Goal: Task Accomplishment & Management: Complete application form

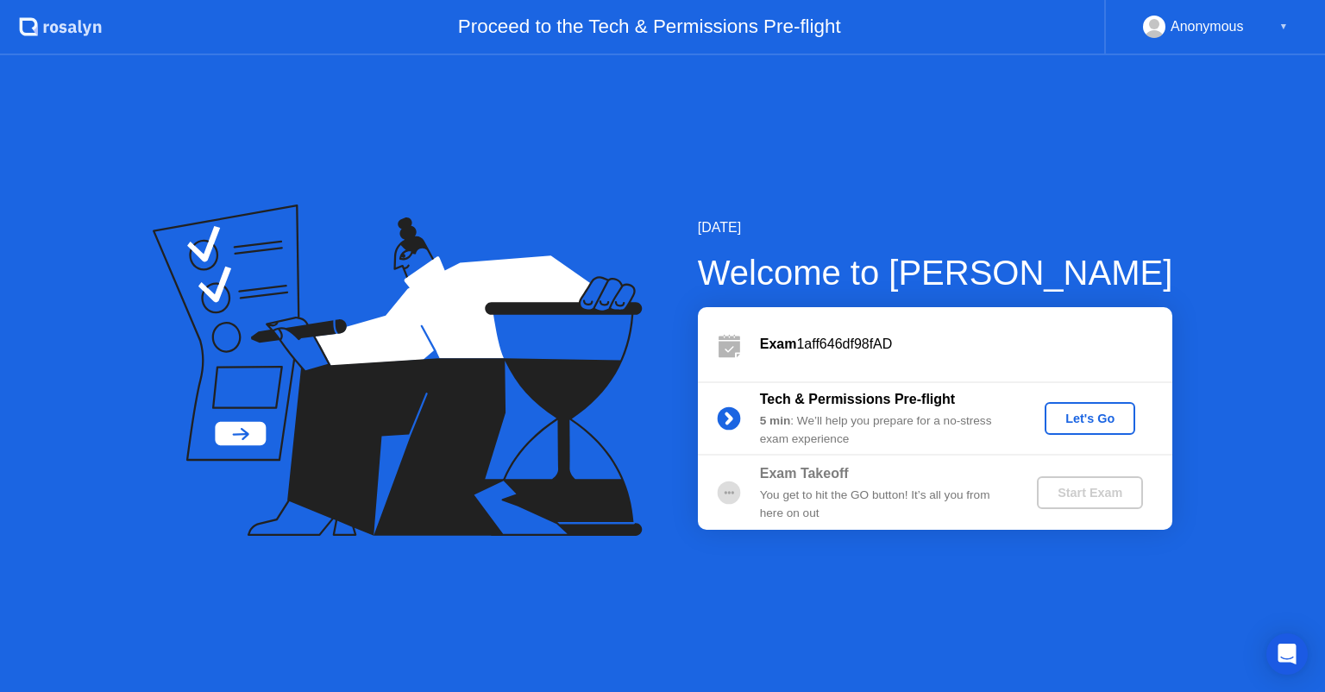
click at [1073, 428] on button "Let's Go" at bounding box center [1090, 418] width 91 height 33
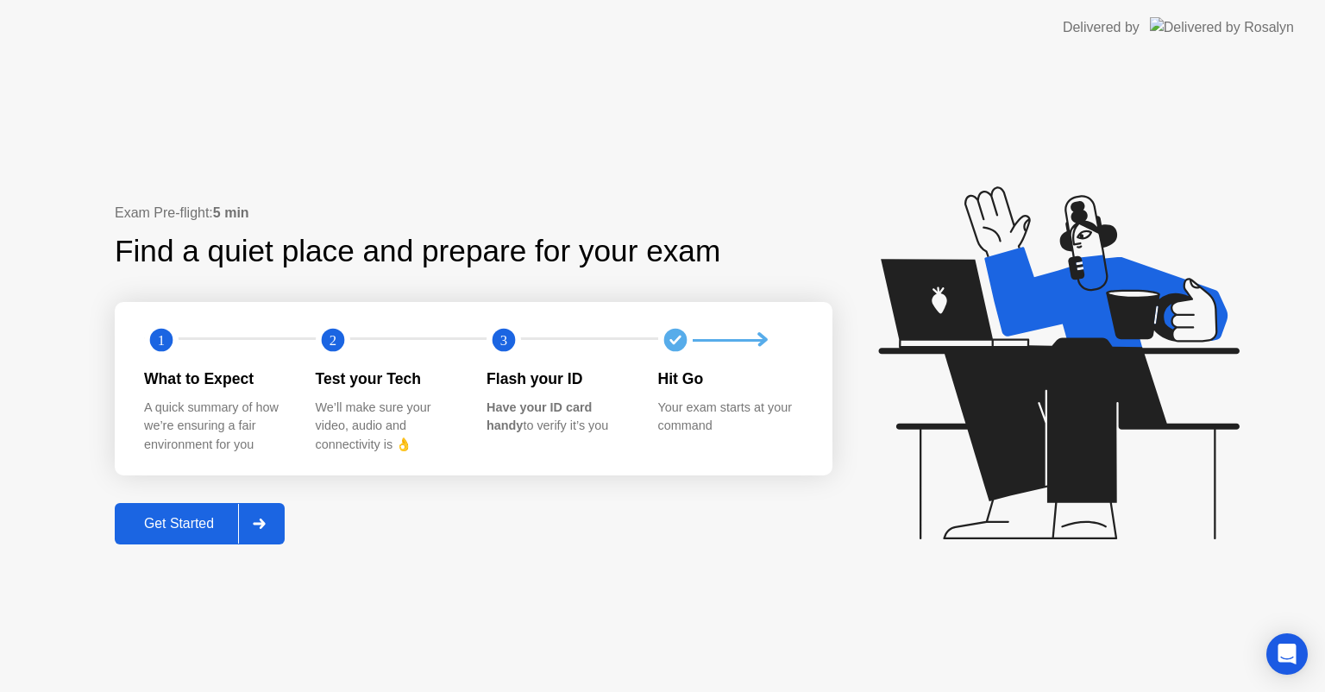
click at [206, 535] on button "Get Started" at bounding box center [200, 523] width 170 height 41
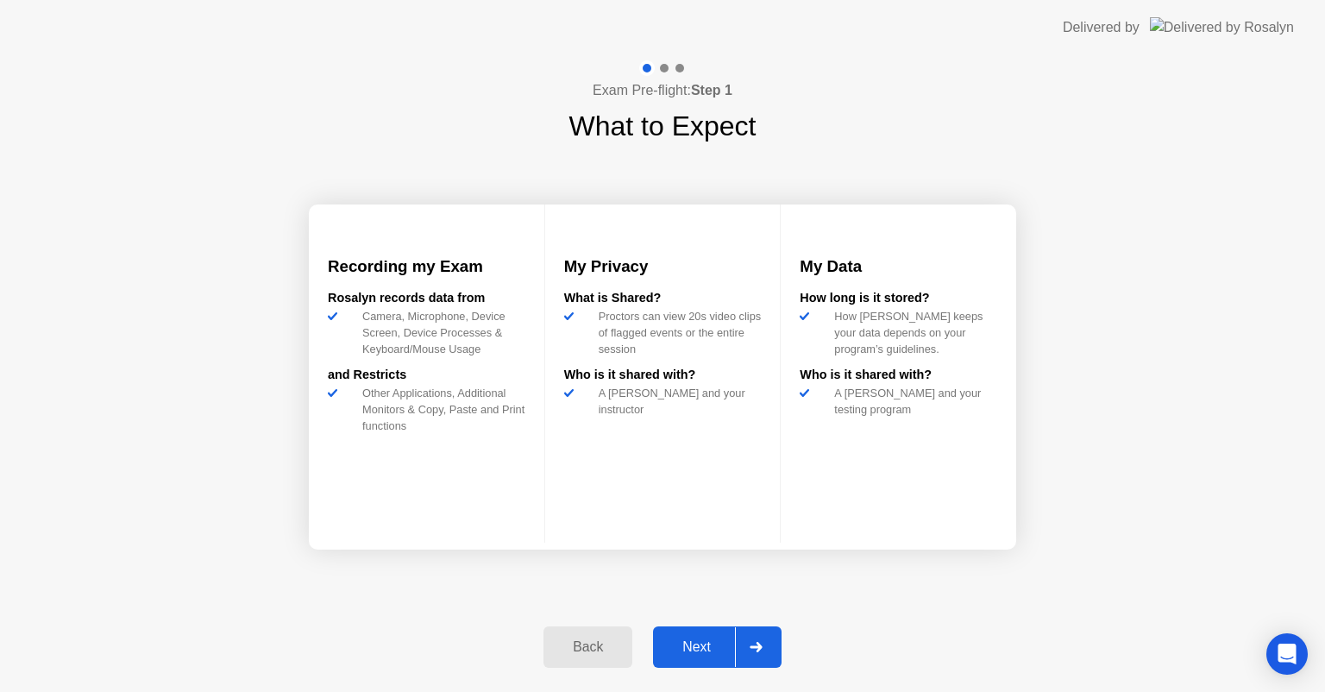
click at [683, 657] on button "Next" at bounding box center [717, 646] width 129 height 41
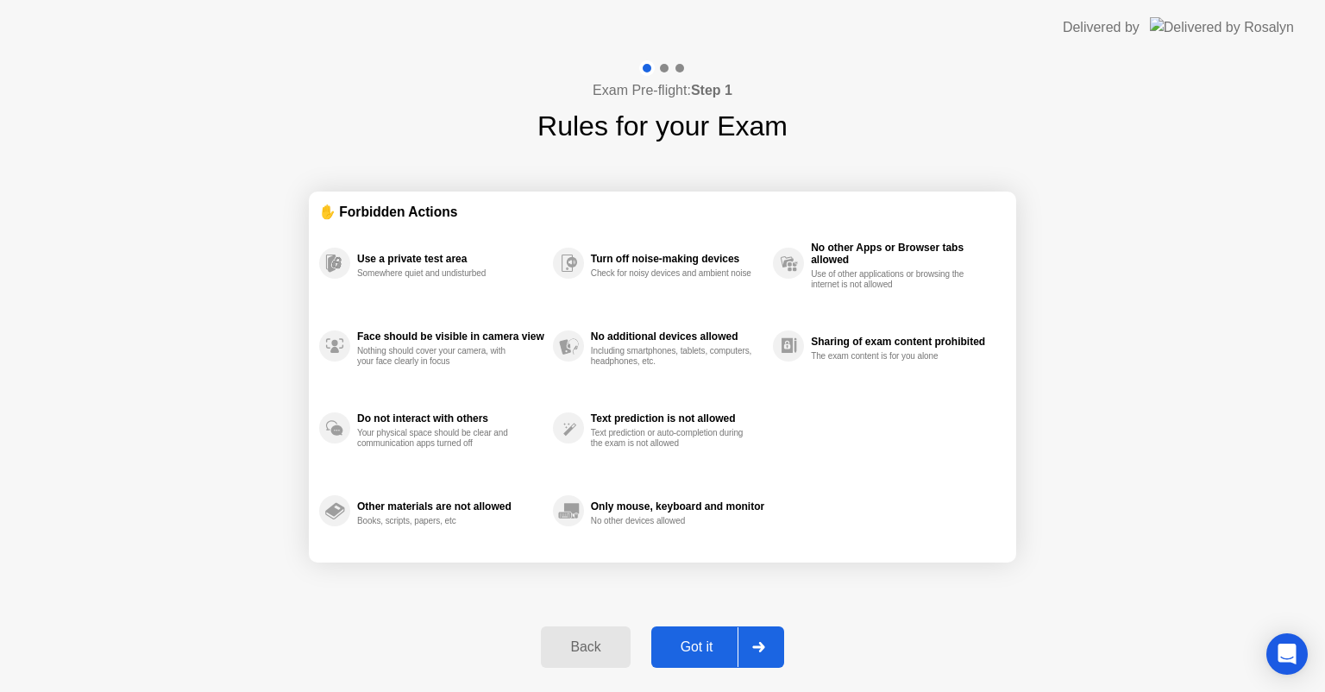
click at [683, 657] on button "Got it" at bounding box center [717, 646] width 133 height 41
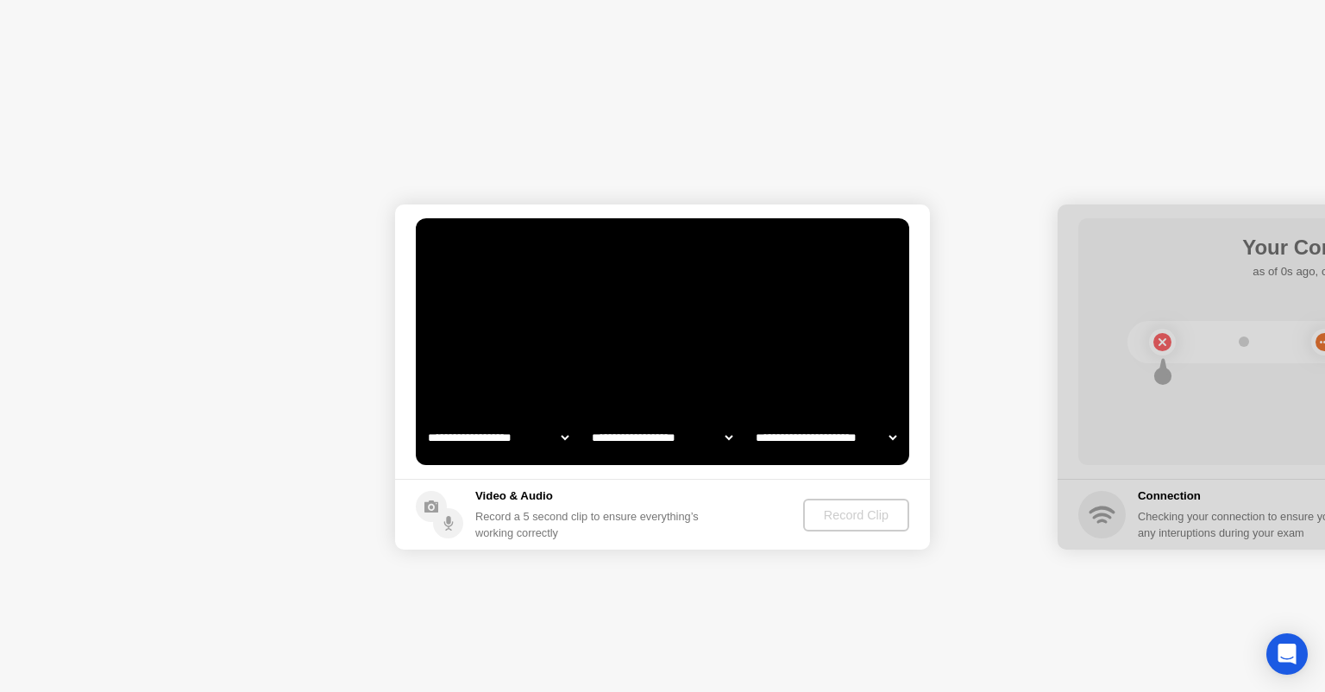
select select "**********"
select select "*******"
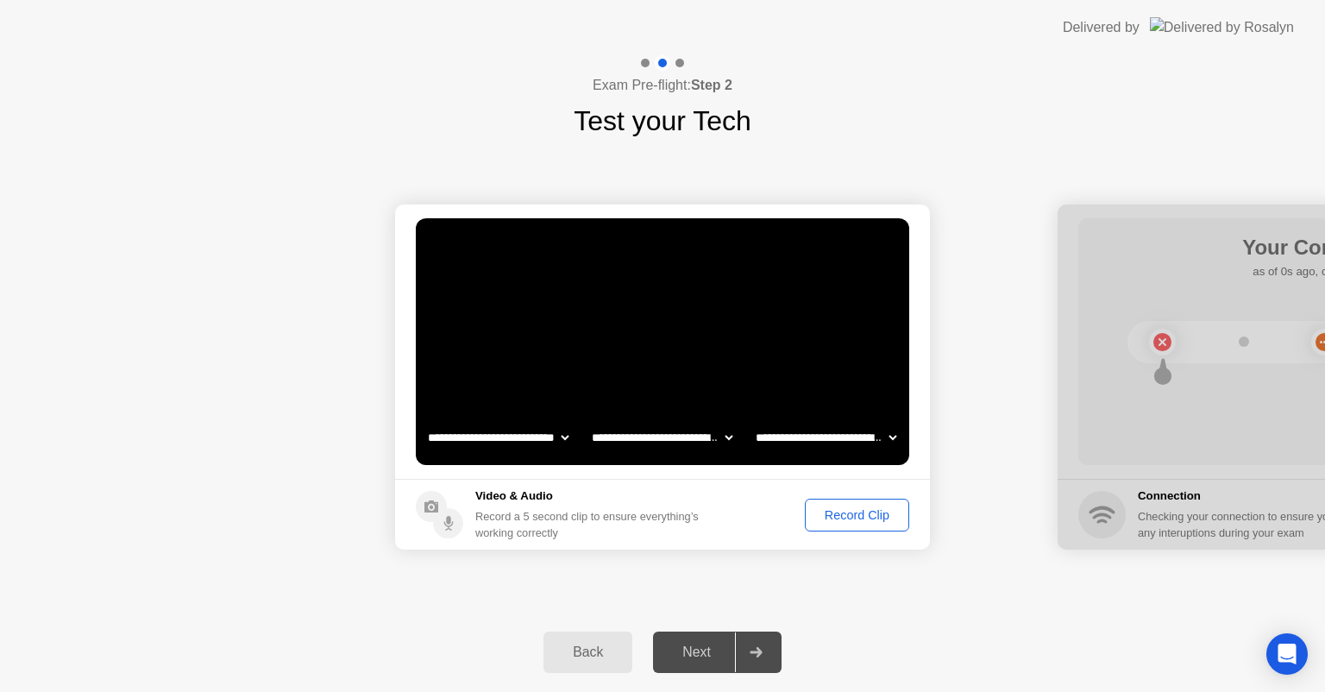
click at [683, 657] on div "Next" at bounding box center [696, 652] width 77 height 16
click at [698, 644] on div "Next" at bounding box center [696, 652] width 77 height 16
click at [879, 520] on div "Record Clip" at bounding box center [857, 515] width 92 height 14
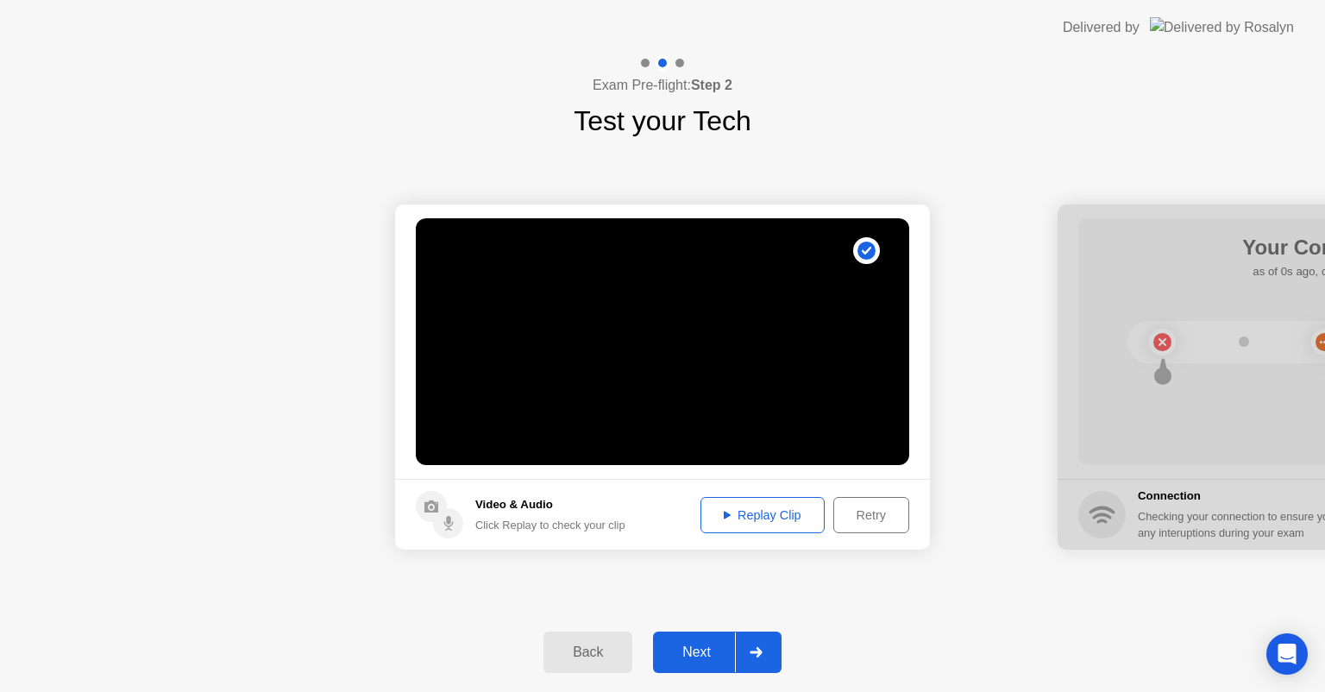
click at [689, 650] on div "Next" at bounding box center [696, 652] width 77 height 16
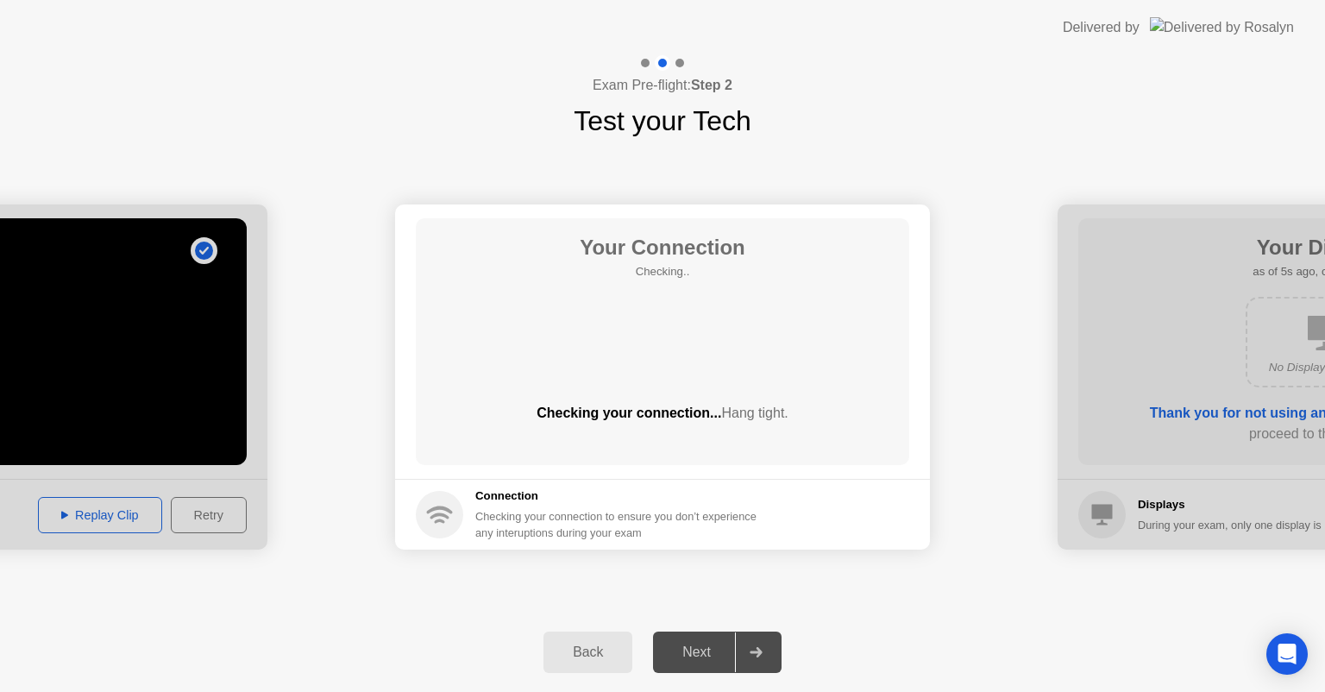
click at [689, 650] on div "Next" at bounding box center [696, 652] width 77 height 16
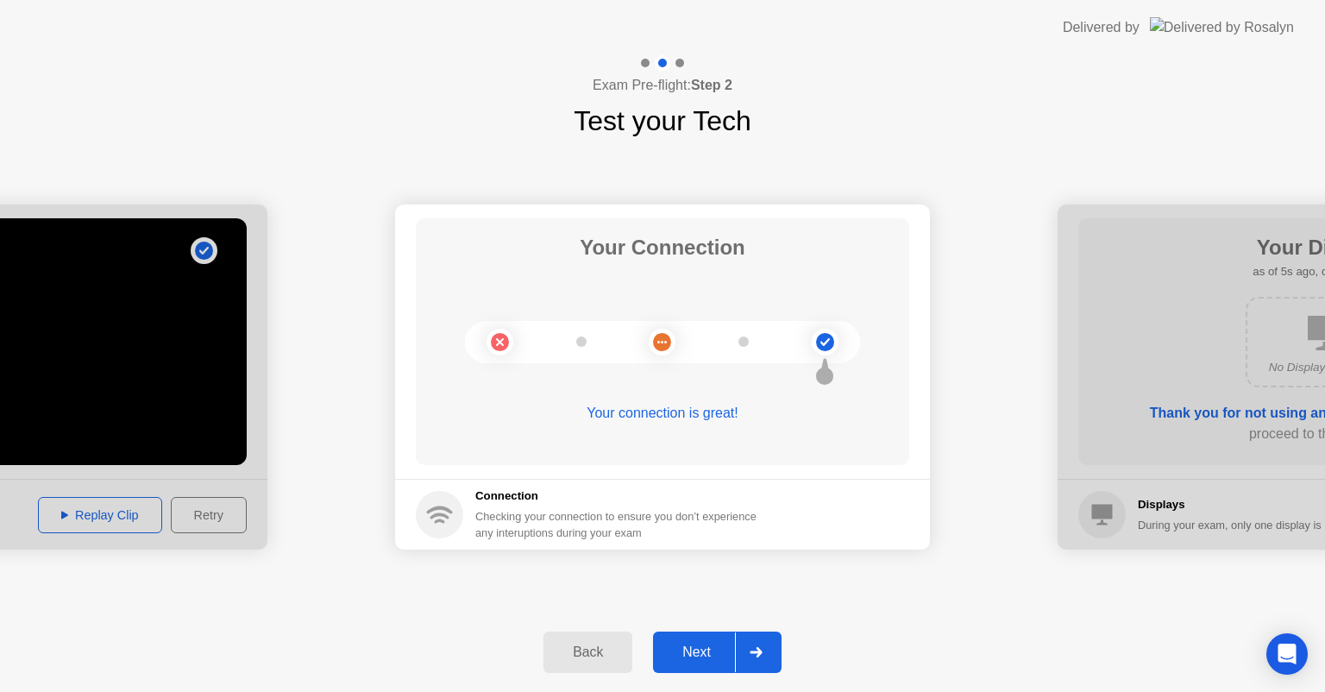
click at [700, 636] on button "Next" at bounding box center [717, 651] width 129 height 41
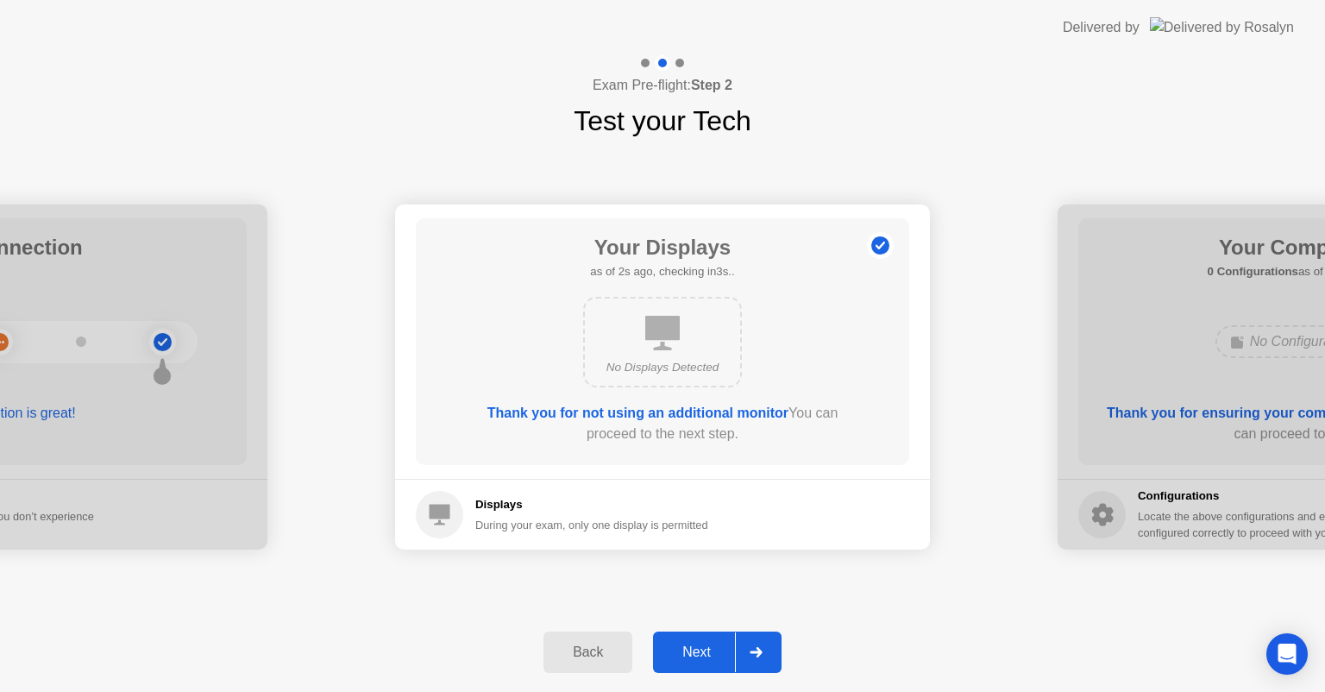
click at [706, 657] on div "Next" at bounding box center [696, 652] width 77 height 16
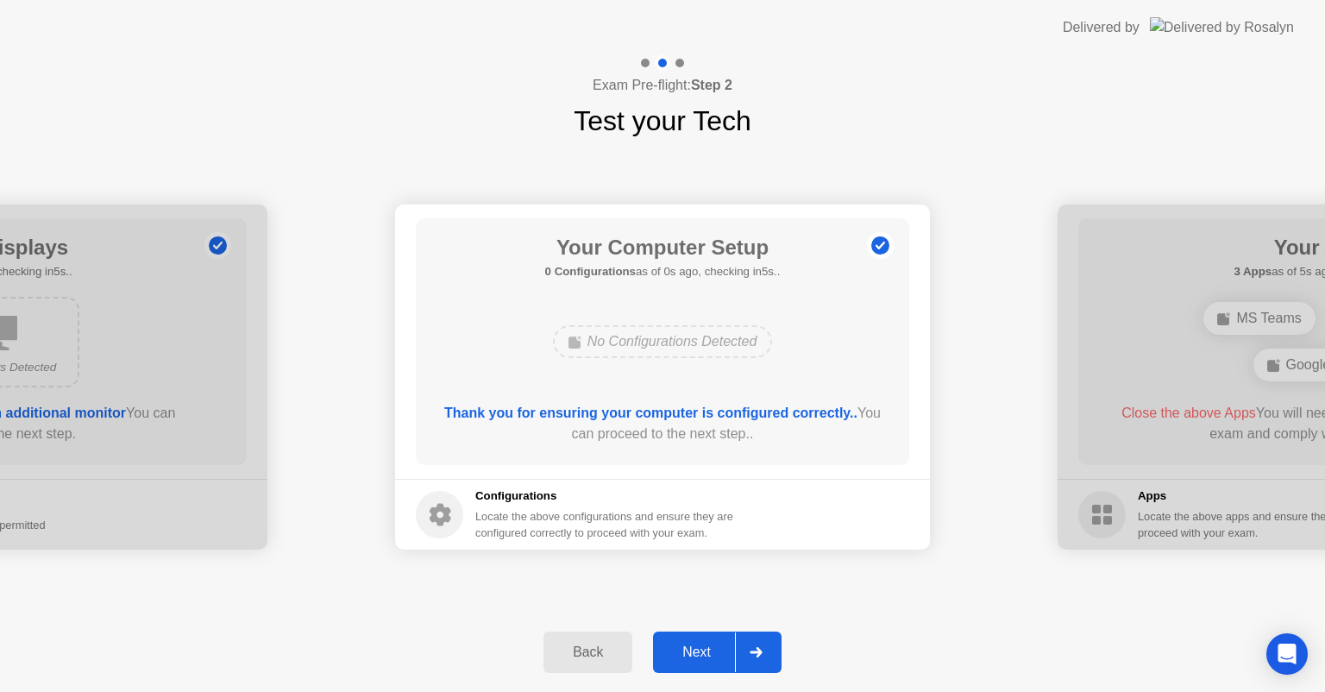
click at [706, 657] on div "Next" at bounding box center [696, 652] width 77 height 16
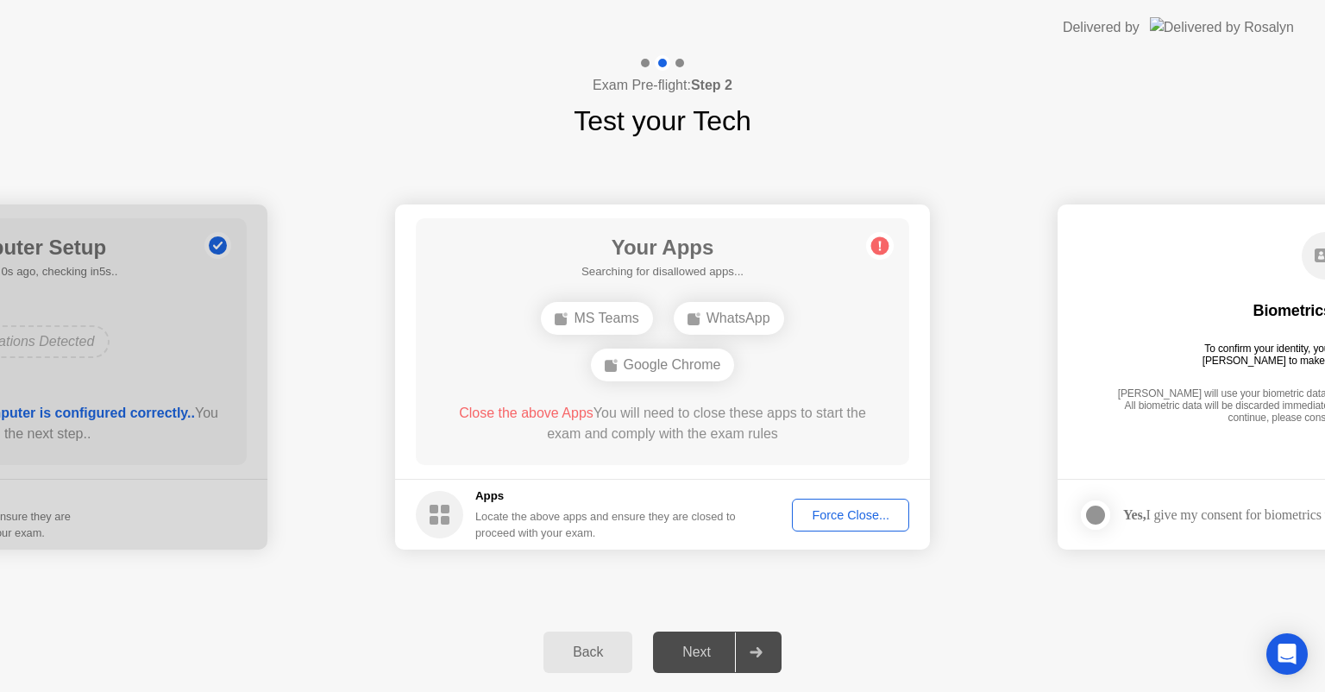
click at [706, 657] on div "Next" at bounding box center [696, 652] width 77 height 16
click at [812, 511] on div "Force Close..." at bounding box center [850, 515] width 105 height 14
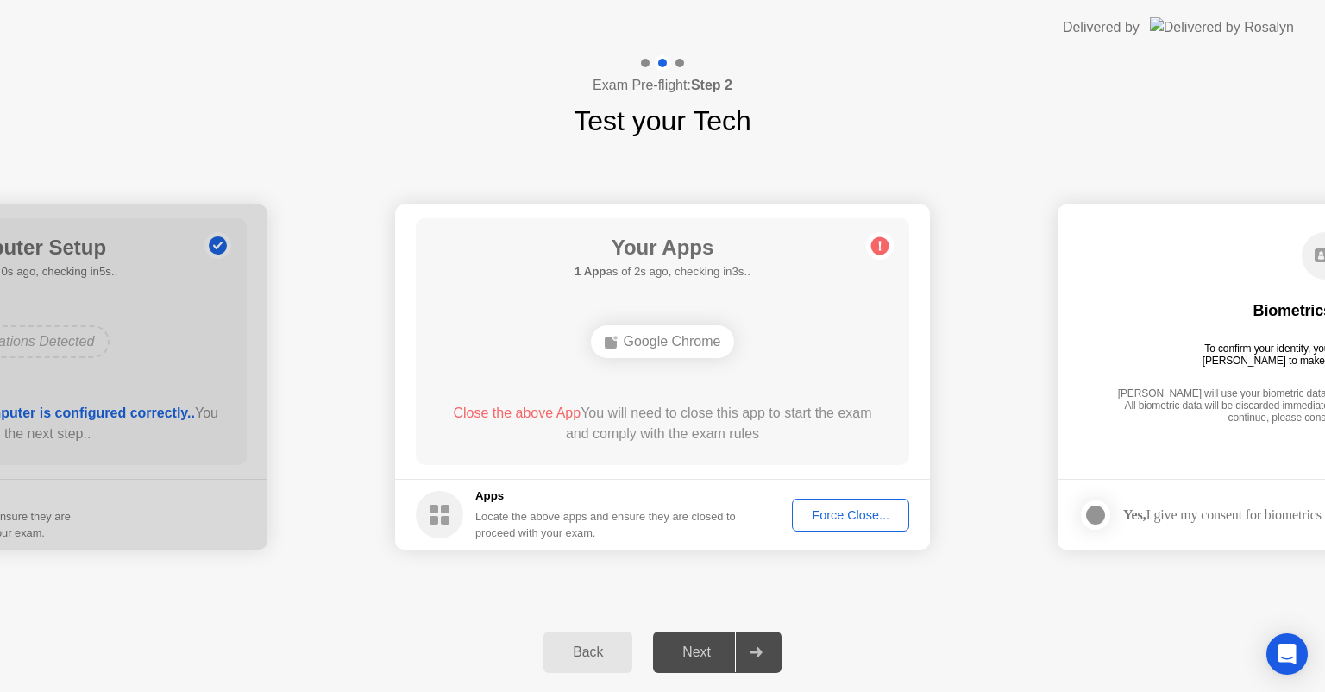
click at [690, 649] on div "Next" at bounding box center [696, 652] width 77 height 16
click at [876, 512] on div "Force Close..." at bounding box center [850, 515] width 105 height 14
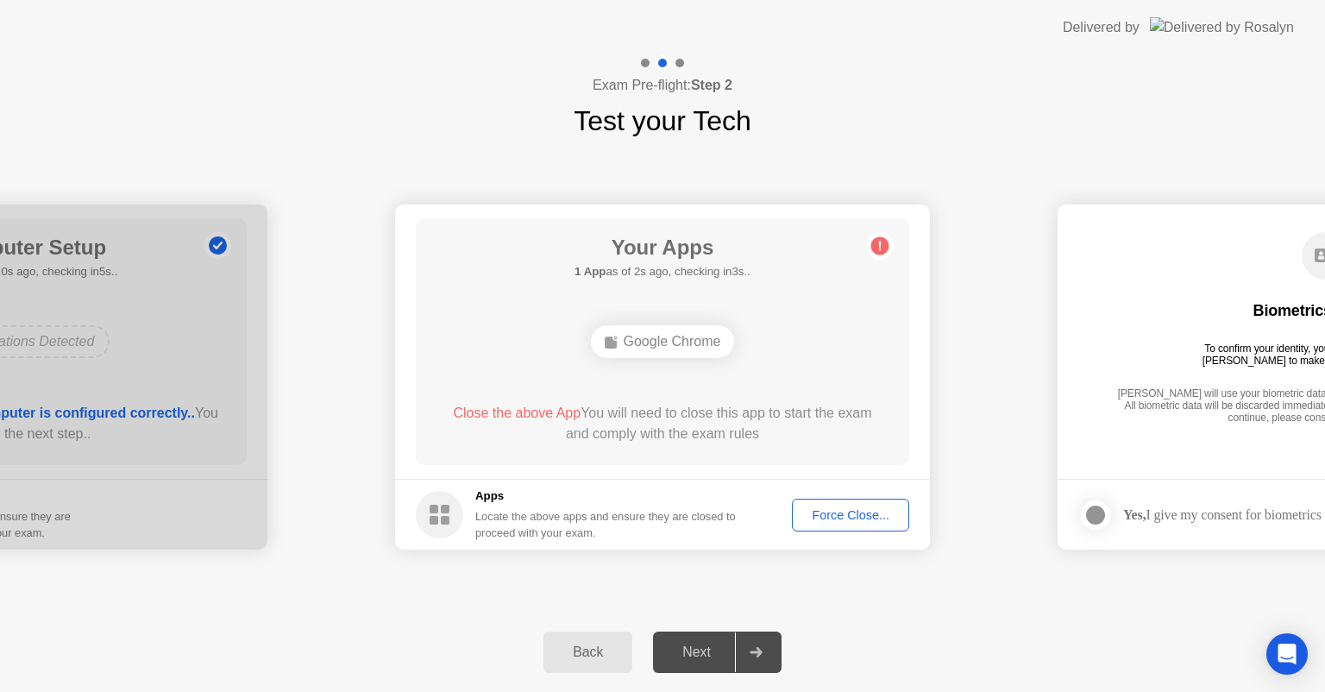
click at [683, 647] on div "Next" at bounding box center [696, 652] width 77 height 16
click at [700, 657] on div "Next" at bounding box center [696, 652] width 77 height 16
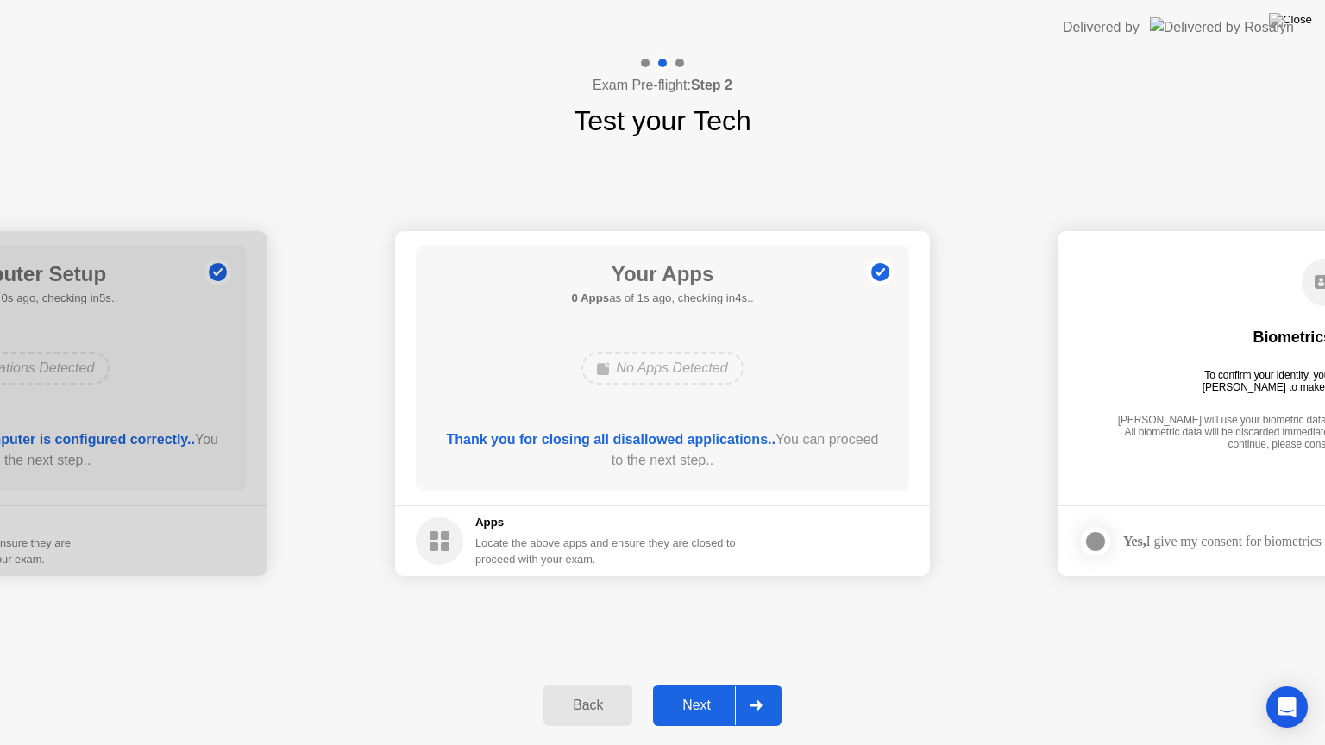
click at [708, 691] on div "Back Next" at bounding box center [662, 705] width 1325 height 79
click at [700, 691] on div "Next" at bounding box center [696, 706] width 77 height 16
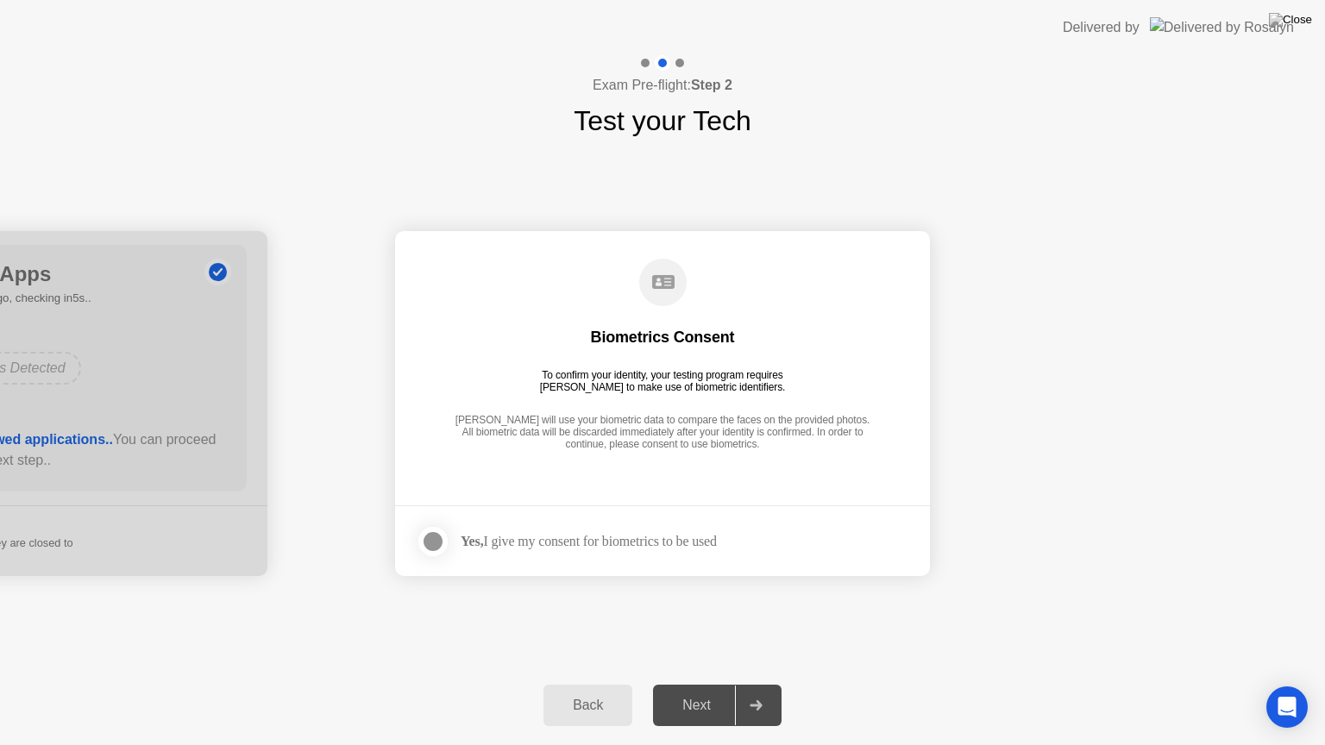
click at [430, 547] on div at bounding box center [433, 541] width 21 height 21
click at [685, 691] on div "Next" at bounding box center [696, 706] width 77 height 16
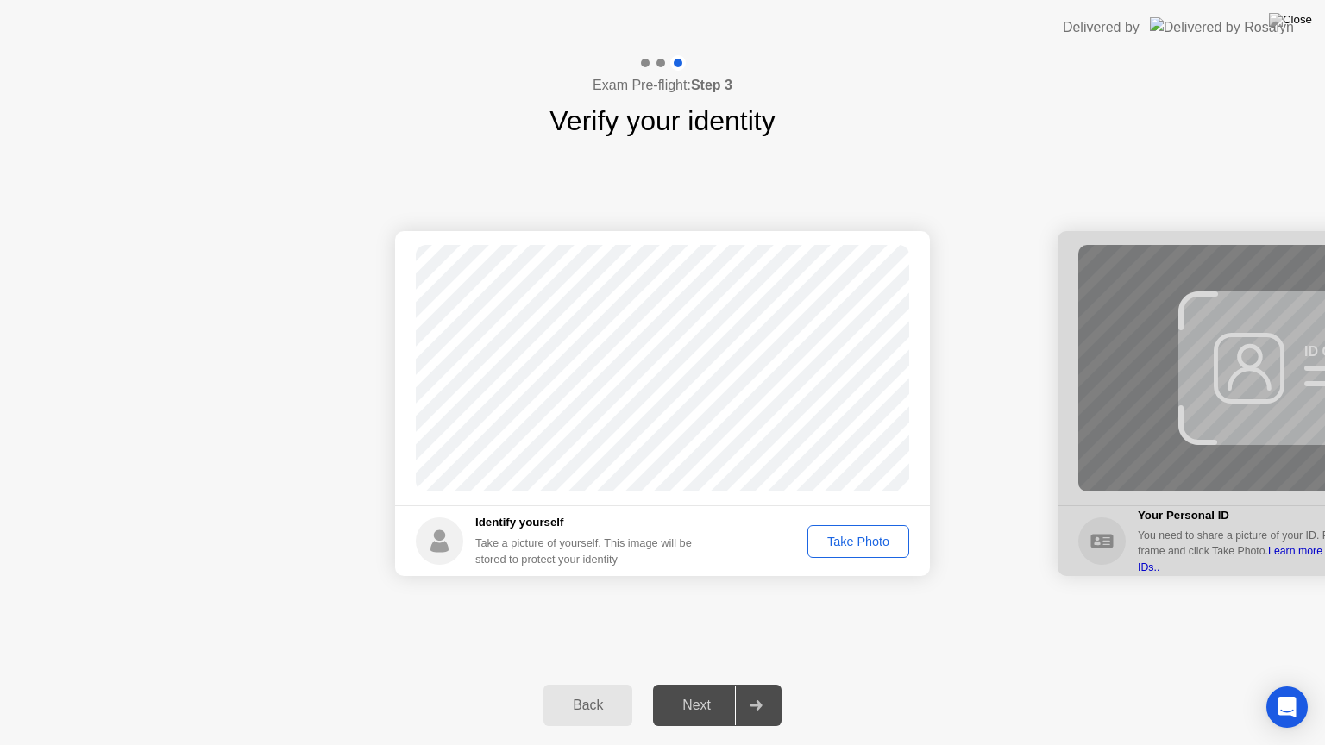
click at [863, 542] on div "Take Photo" at bounding box center [858, 542] width 90 height 14
click at [688, 691] on div "Next" at bounding box center [696, 706] width 77 height 16
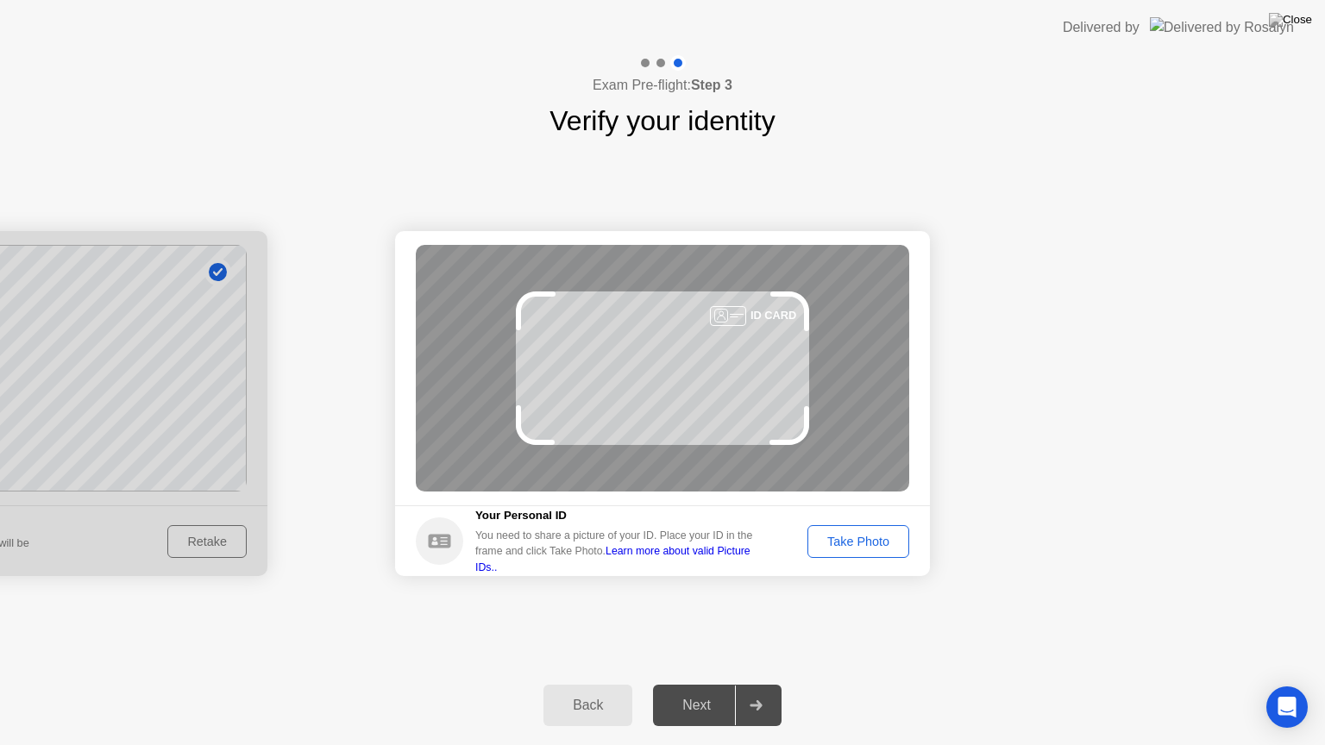
click at [863, 538] on div "Take Photo" at bounding box center [858, 542] width 90 height 14
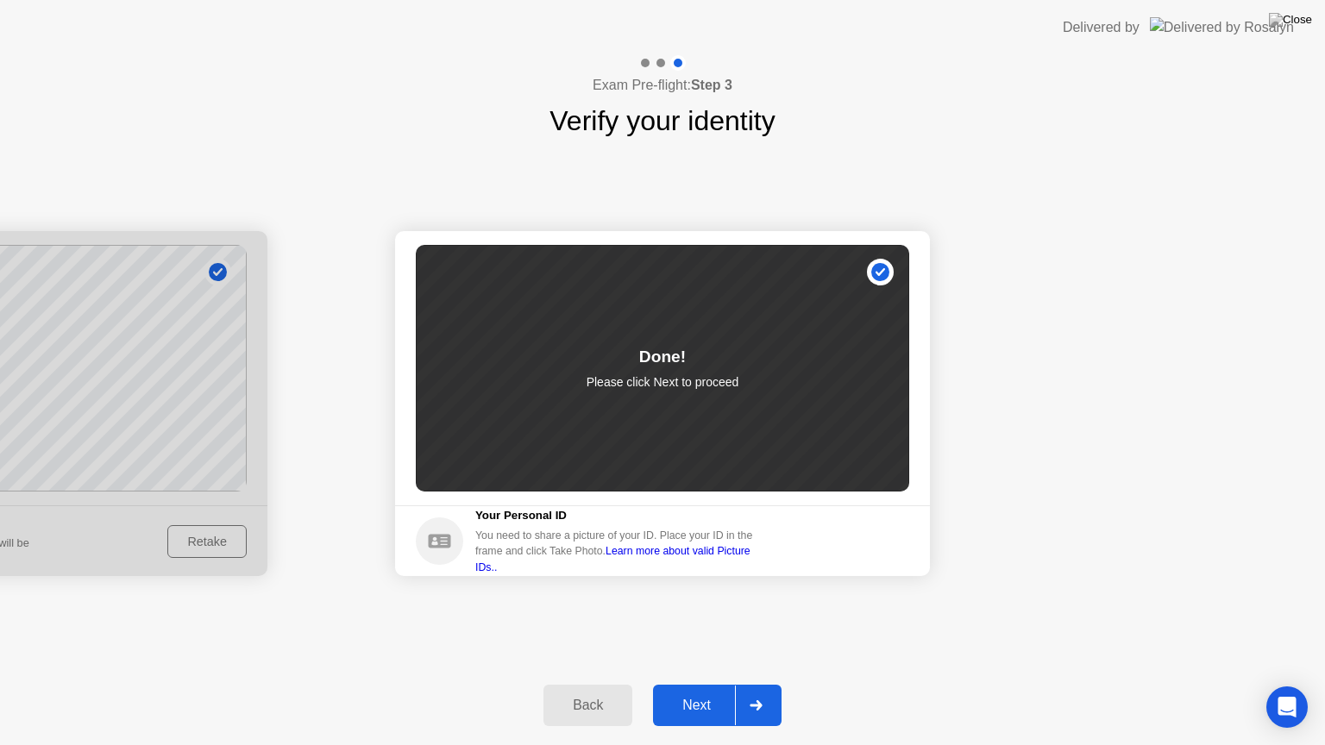
click at [692, 691] on div "Next" at bounding box center [696, 706] width 77 height 16
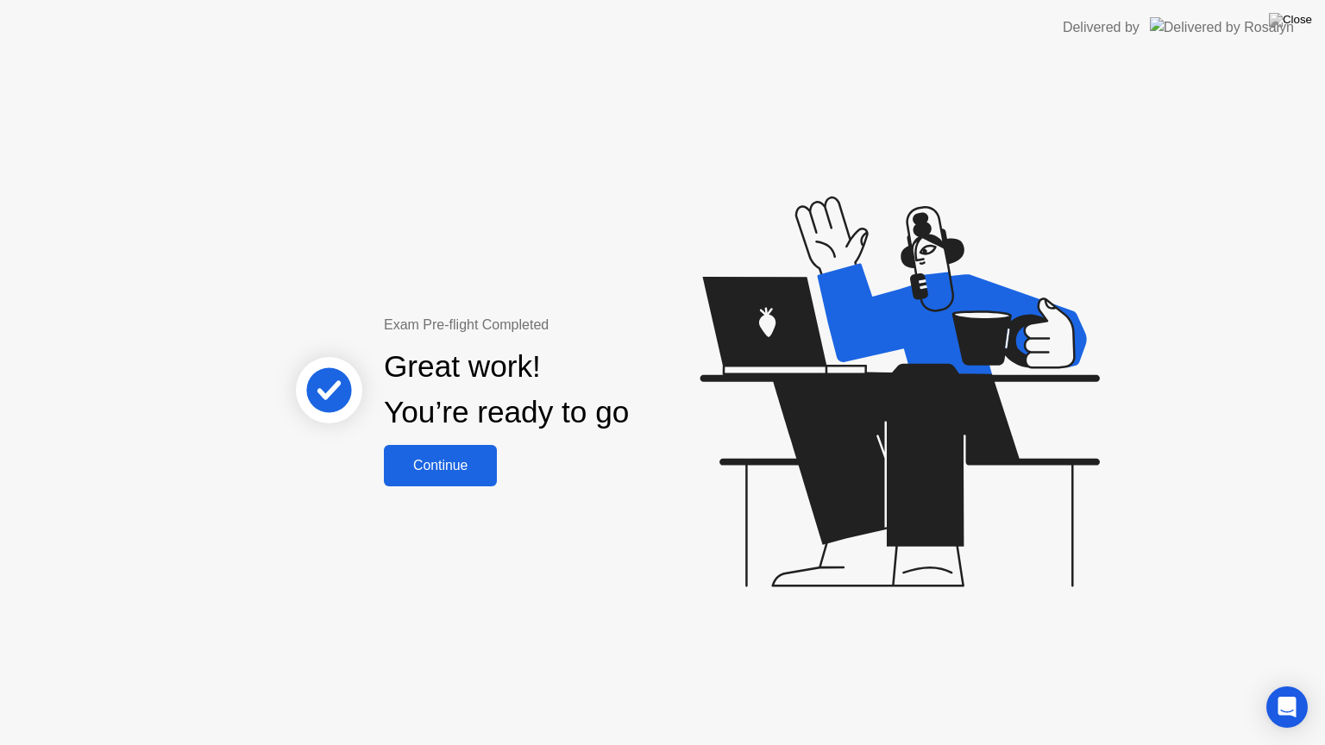
click at [435, 473] on div "Continue" at bounding box center [440, 466] width 103 height 16
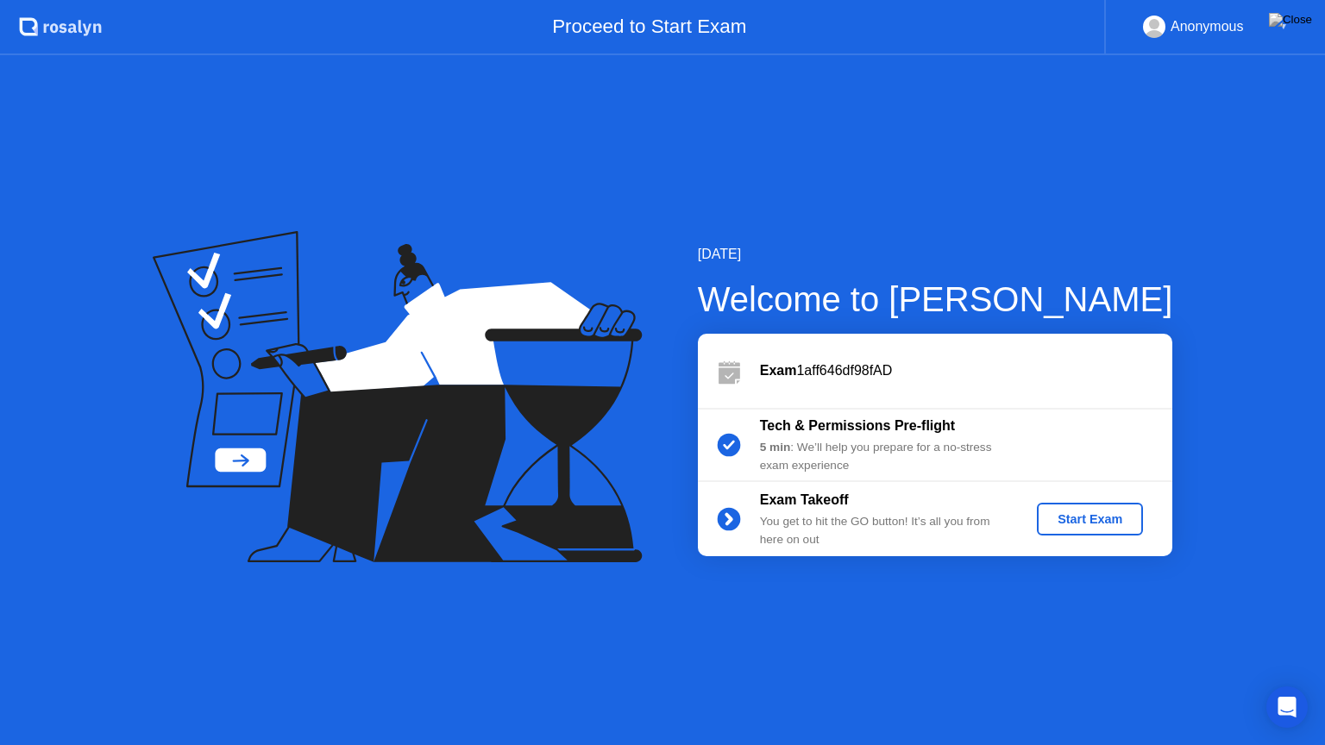
click at [1069, 521] on div "Start Exam" at bounding box center [1090, 519] width 92 height 14
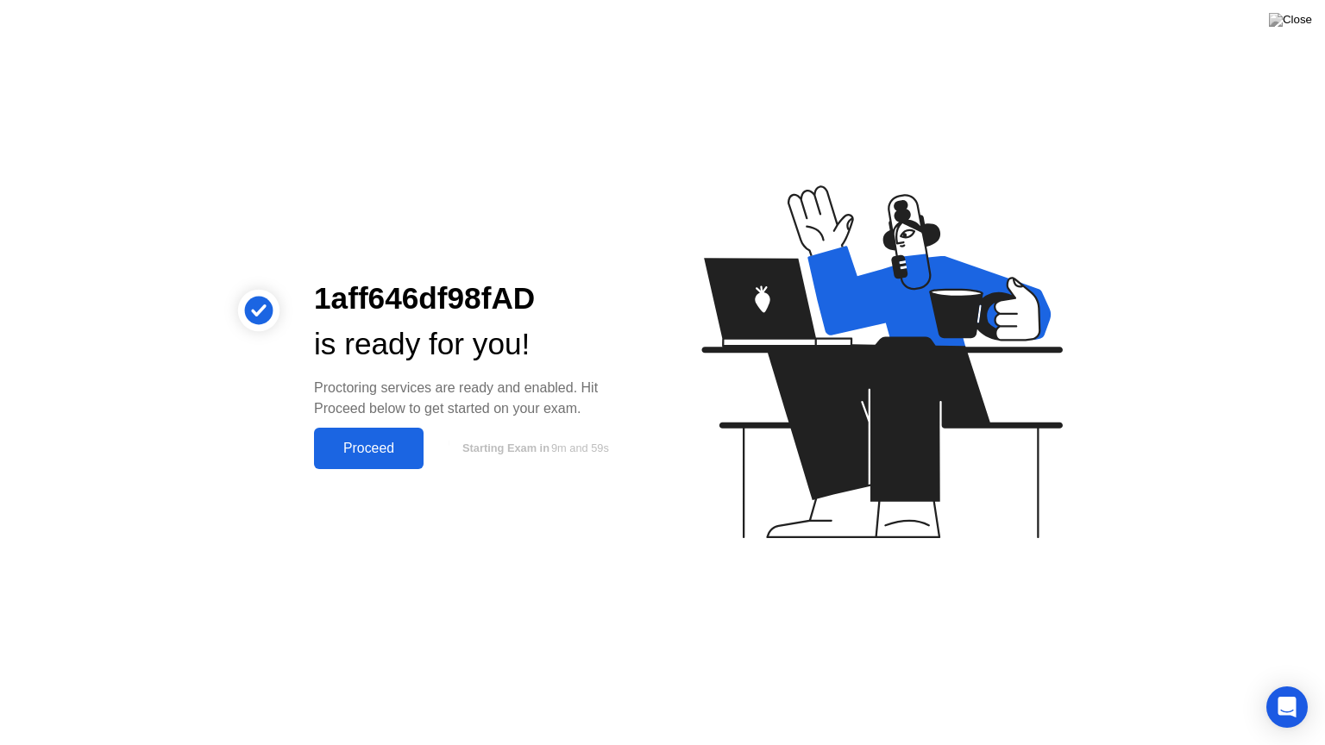
click at [361, 448] on div "Proceed" at bounding box center [368, 449] width 99 height 16
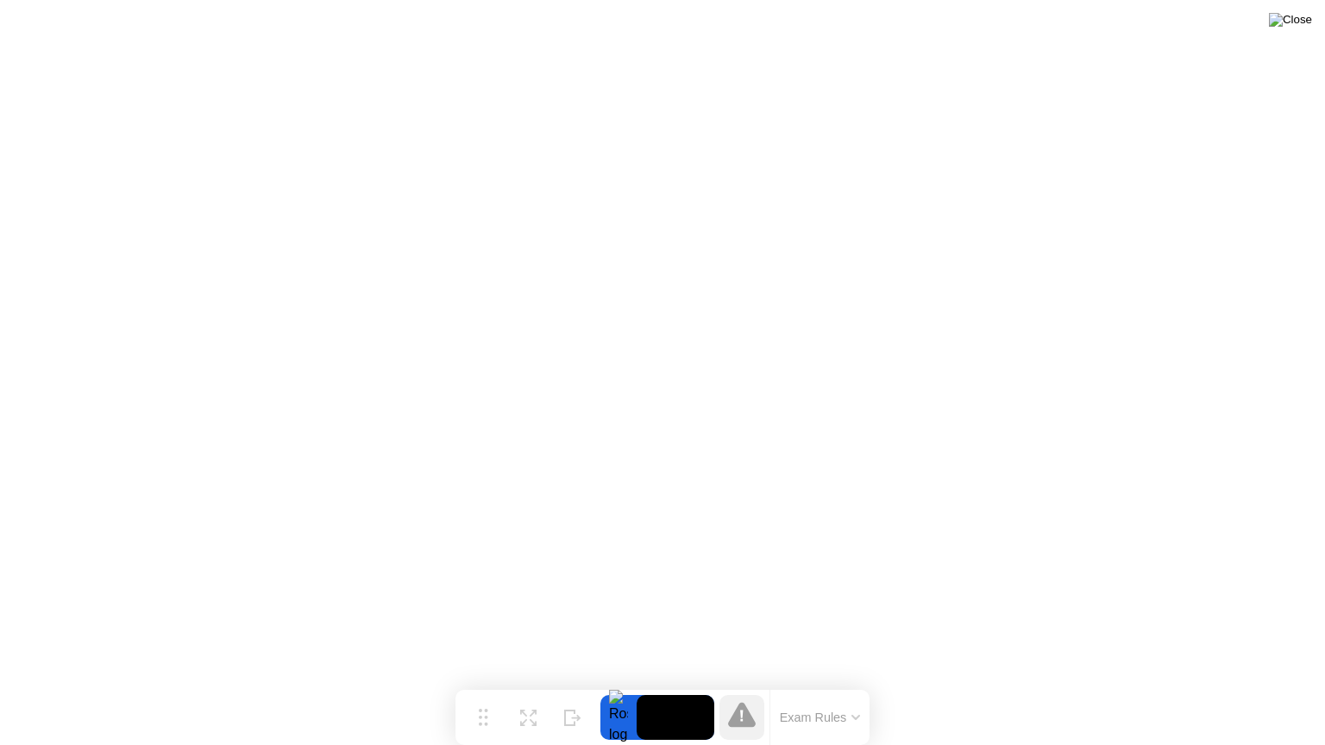
click at [1305, 20] on img at bounding box center [1290, 20] width 43 height 14
